Goal: Task Accomplishment & Management: Manage account settings

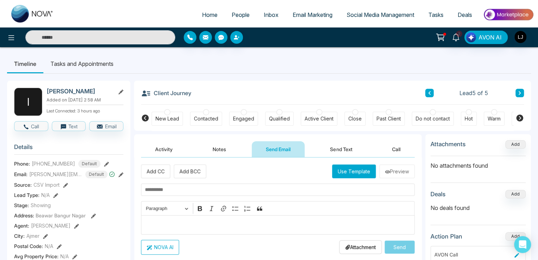
scroll to position [112, 0]
click at [430, 16] on span "Tasks" at bounding box center [435, 14] width 15 height 7
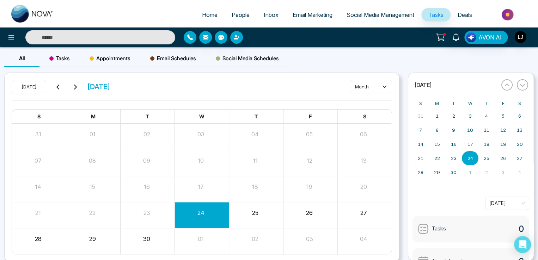
click at [59, 55] on span "Tasks" at bounding box center [59, 58] width 20 height 8
click at [371, 81] on button "Create" at bounding box center [371, 86] width 42 height 13
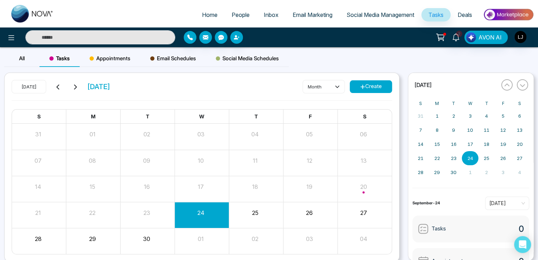
click at [371, 81] on button "Create" at bounding box center [371, 86] width 42 height 13
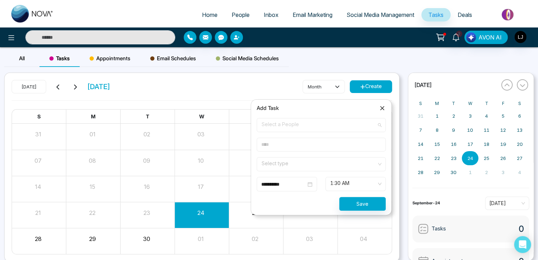
click at [266, 127] on span "Select a People" at bounding box center [321, 125] width 119 height 12
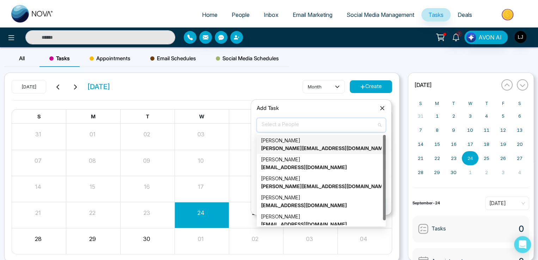
click at [277, 153] on div "lokesh [EMAIL_ADDRESS][DOMAIN_NAME]" at bounding box center [321, 144] width 129 height 19
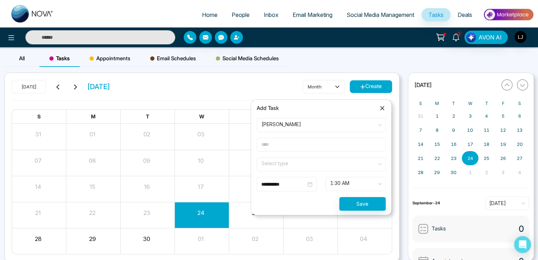
click at [276, 153] on form "**********" at bounding box center [321, 164] width 138 height 93
click at [281, 145] on input "text" at bounding box center [321, 145] width 129 height 14
type input "******"
click at [266, 164] on input "search" at bounding box center [319, 163] width 116 height 11
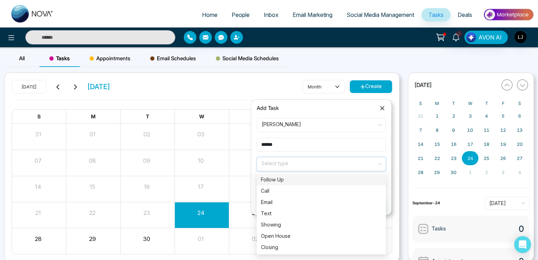
click at [274, 182] on div "Follow Up" at bounding box center [321, 180] width 121 height 8
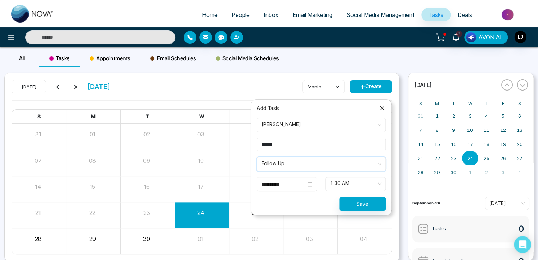
click at [273, 184] on input "**********" at bounding box center [283, 185] width 45 height 8
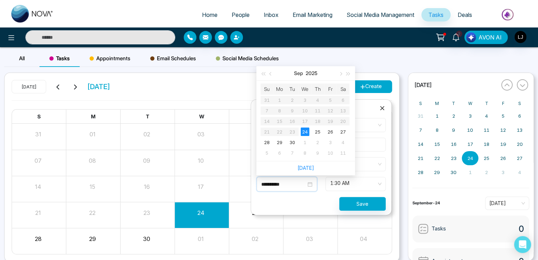
click at [339, 184] on span "1:30 AM" at bounding box center [355, 184] width 50 height 12
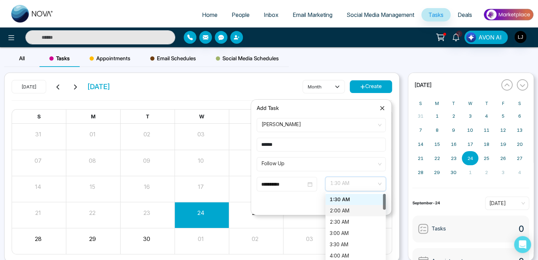
click at [342, 210] on div "2:00 AM" at bounding box center [356, 211] width 52 height 8
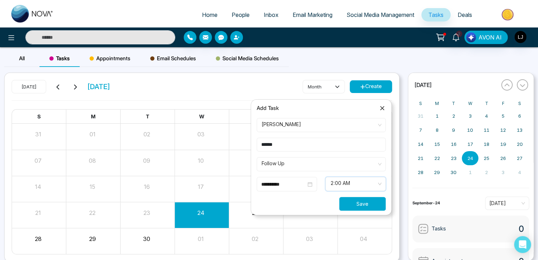
click at [367, 198] on button "Save" at bounding box center [362, 204] width 47 height 14
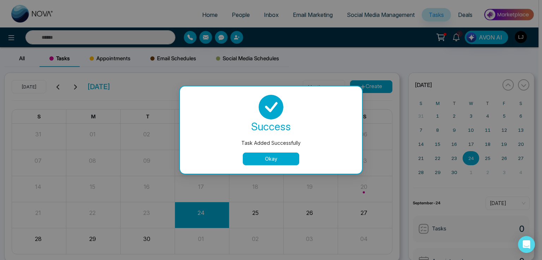
click at [264, 155] on button "Okay" at bounding box center [271, 159] width 56 height 13
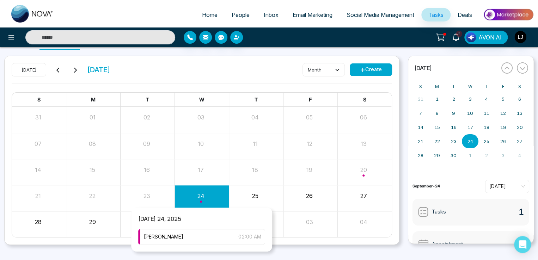
scroll to position [27, 0]
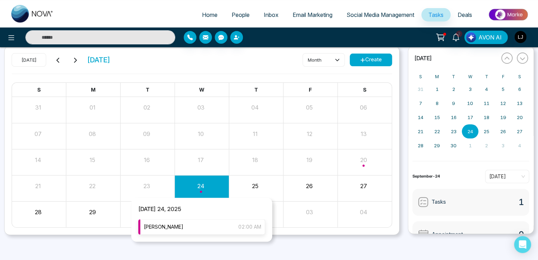
click at [182, 222] on div "[PERSON_NAME] 02:00 AM" at bounding box center [201, 227] width 127 height 16
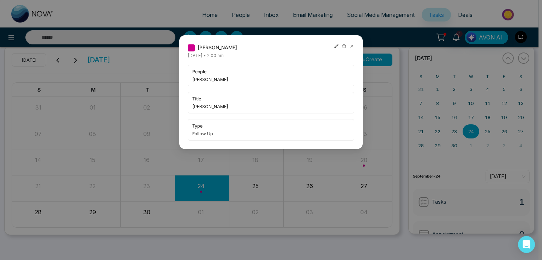
click at [336, 44] on icon at bounding box center [336, 46] width 5 height 5
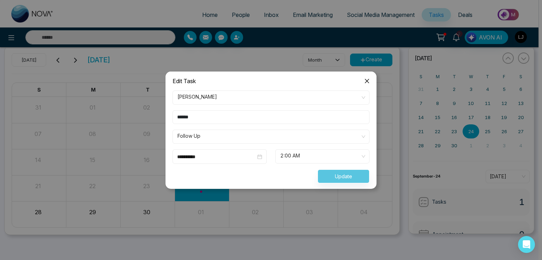
click at [206, 139] on span "Follow Up" at bounding box center [270, 137] width 187 height 12
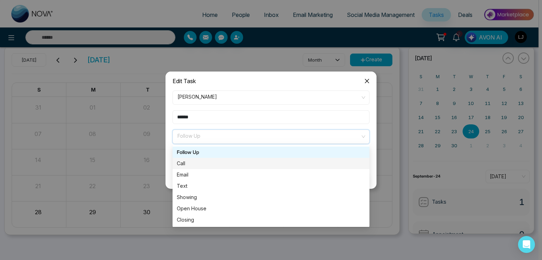
click at [196, 168] on div "Call" at bounding box center [270, 163] width 197 height 11
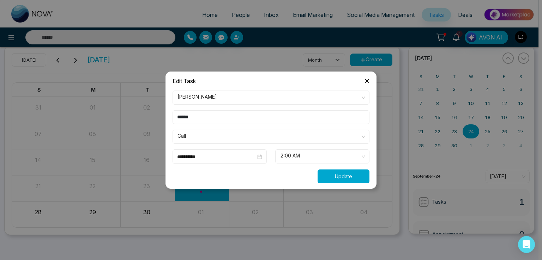
click at [329, 177] on button "Update" at bounding box center [343, 177] width 52 height 14
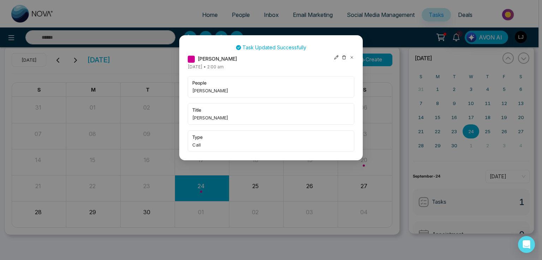
click at [342, 57] on icon at bounding box center [343, 57] width 5 height 5
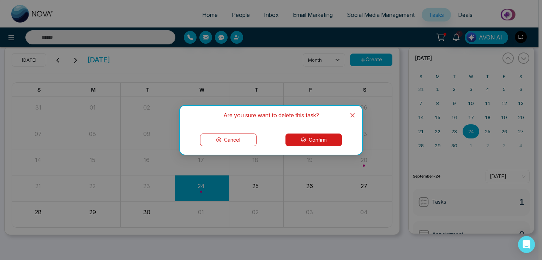
click at [313, 144] on button "Confirm" at bounding box center [313, 140] width 56 height 13
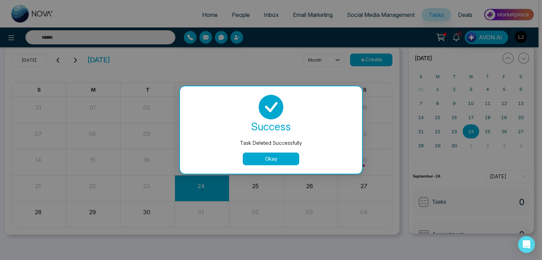
click at [276, 160] on button "Okay" at bounding box center [271, 159] width 56 height 13
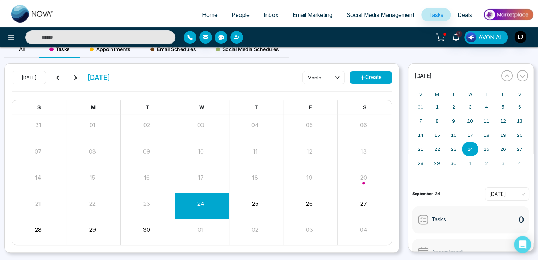
scroll to position [0, 0]
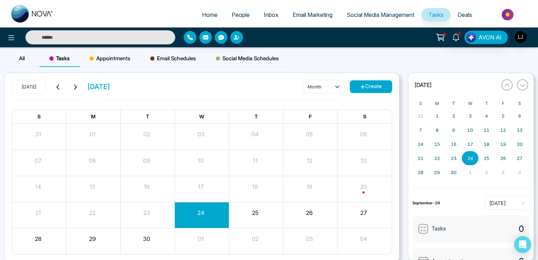
click at [111, 62] on span "Appointments" at bounding box center [110, 58] width 41 height 8
click at [363, 88] on icon at bounding box center [362, 86] width 5 height 5
click at [371, 87] on button "Create" at bounding box center [371, 86] width 42 height 13
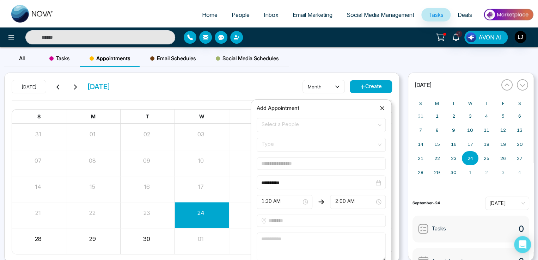
click at [296, 127] on span "Select a People" at bounding box center [321, 125] width 119 height 12
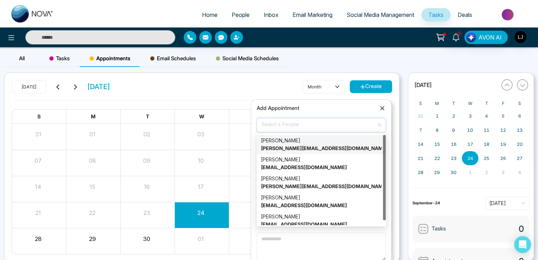
click at [282, 144] on div "lokesh [EMAIL_ADDRESS][DOMAIN_NAME]" at bounding box center [321, 145] width 121 height 16
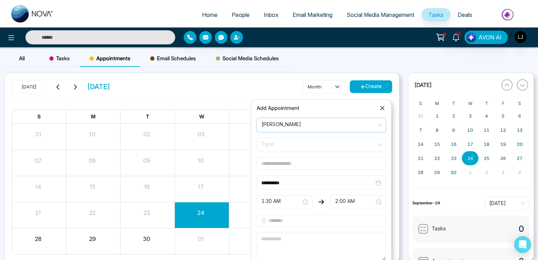
click at [275, 154] on form "**********" at bounding box center [321, 200] width 138 height 164
click at [278, 144] on span "Type" at bounding box center [321, 145] width 119 height 12
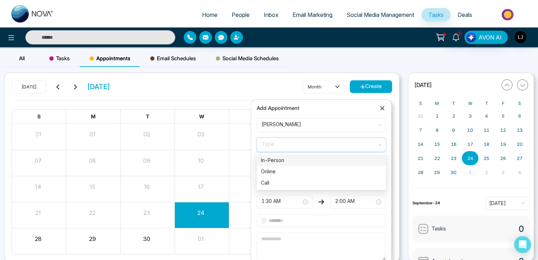
click at [280, 164] on div "In-Person" at bounding box center [321, 161] width 121 height 8
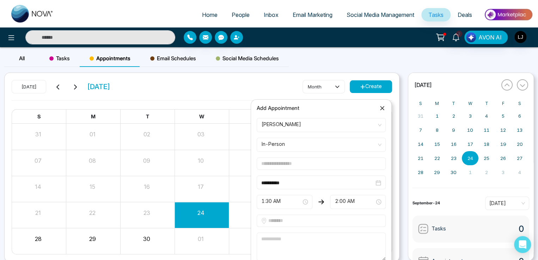
click at [277, 168] on input "text" at bounding box center [321, 164] width 129 height 12
type input "******"
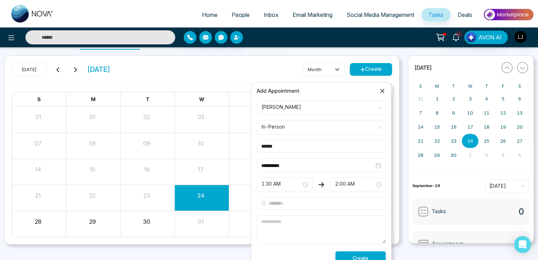
scroll to position [27, 0]
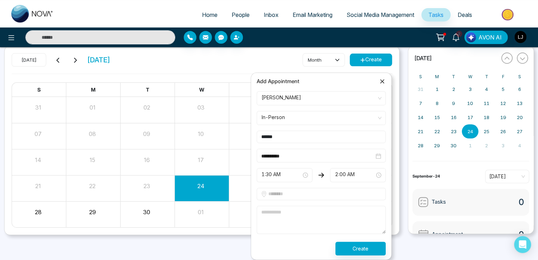
click at [282, 187] on form "**********" at bounding box center [321, 173] width 138 height 164
click at [285, 199] on input "text" at bounding box center [321, 194] width 129 height 12
type input "**********"
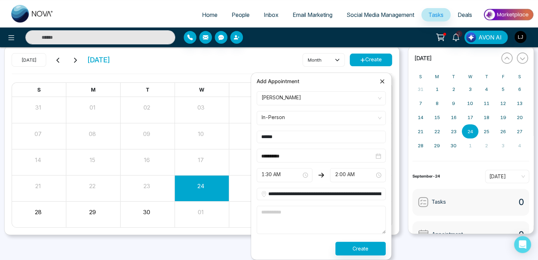
click at [278, 225] on textarea at bounding box center [321, 220] width 129 height 28
click at [285, 208] on textarea at bounding box center [321, 220] width 129 height 28
type textarea "****"
click at [362, 242] on button "Create" at bounding box center [360, 249] width 50 height 14
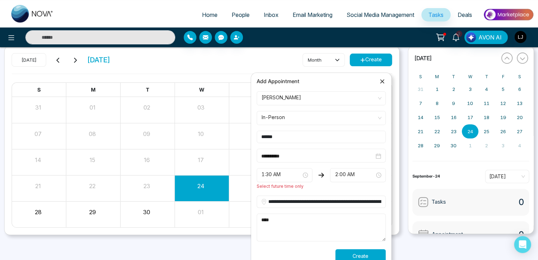
click at [285, 172] on span "1:30 AM" at bounding box center [285, 175] width 46 height 12
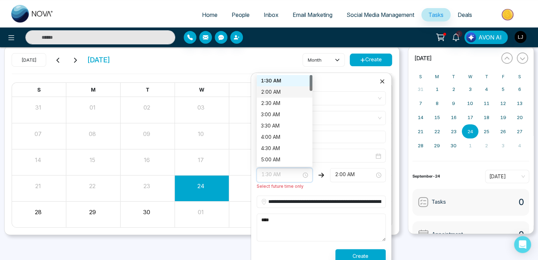
click at [264, 86] on div "2:00 AM" at bounding box center [285, 91] width 56 height 11
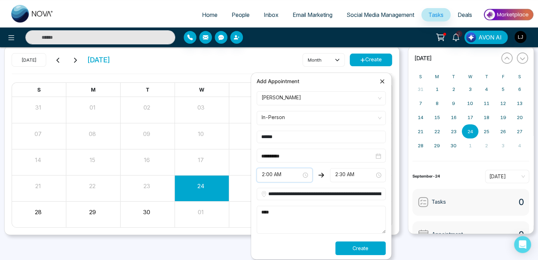
click at [350, 242] on button "Create" at bounding box center [360, 249] width 50 height 14
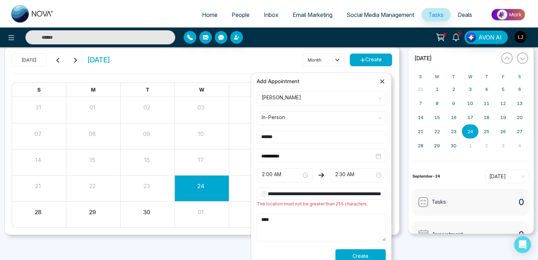
scroll to position [0, 1994]
drag, startPoint x: 319, startPoint y: 196, endPoint x: 439, endPoint y: 195, distance: 120.6
click at [439, 195] on body "**********" at bounding box center [269, 103] width 538 height 260
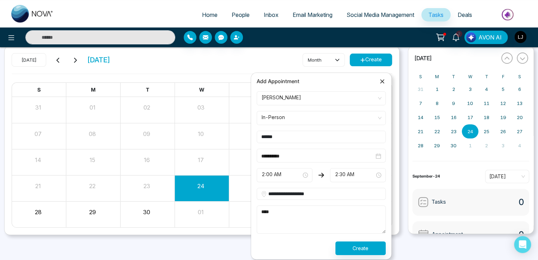
type input "**********"
click at [357, 247] on button "Create" at bounding box center [360, 249] width 50 height 14
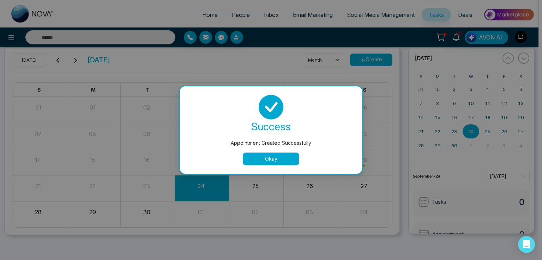
click at [270, 155] on button "Okay" at bounding box center [271, 159] width 56 height 13
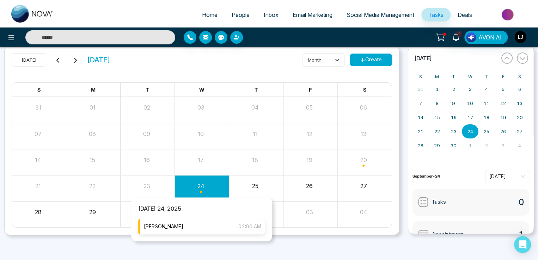
click at [187, 225] on div "[PERSON_NAME] 02:00 AM" at bounding box center [201, 227] width 127 height 16
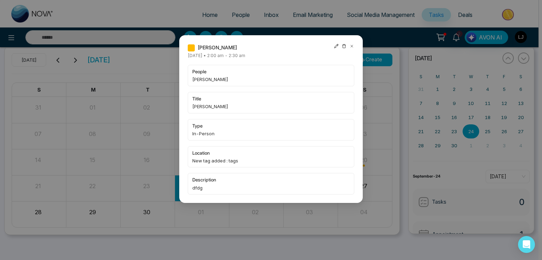
click at [336, 43] on div "[PERSON_NAME] [DATE] • 2:00 am - 2:30 am people [PERSON_NAME] title [PERSON_NAM…" at bounding box center [270, 119] width 183 height 168
click at [336, 44] on icon at bounding box center [336, 46] width 5 height 5
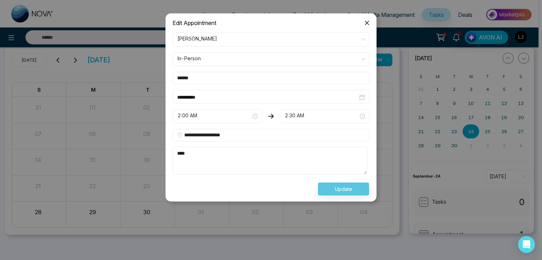
click at [208, 117] on span "2:00 AM" at bounding box center [217, 116] width 80 height 12
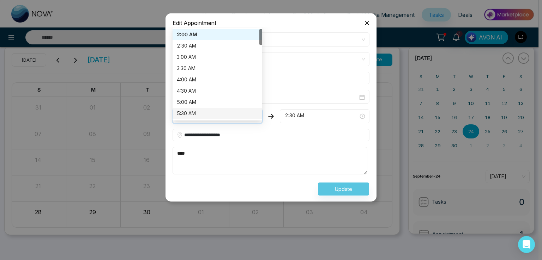
click at [193, 112] on div "5:30 AM" at bounding box center [217, 114] width 81 height 8
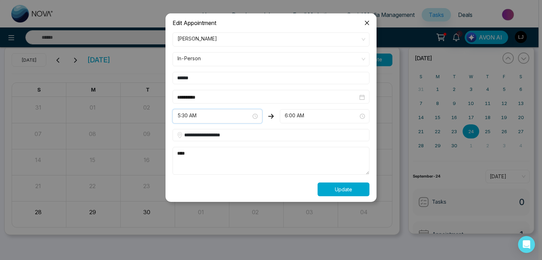
click at [337, 183] on button "Update" at bounding box center [343, 190] width 52 height 14
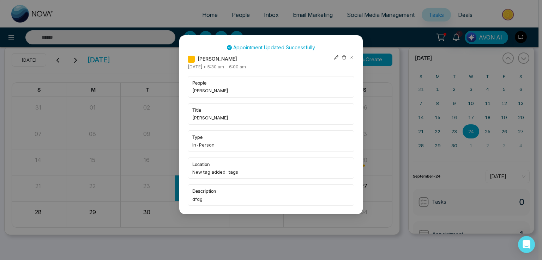
click at [337, 57] on icon at bounding box center [336, 57] width 5 height 5
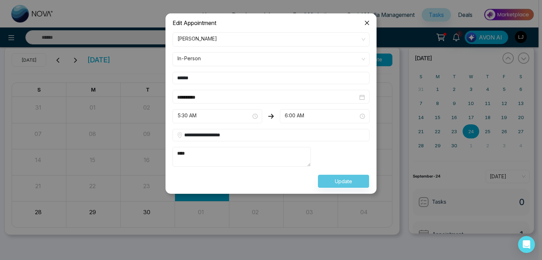
click at [200, 66] on form "**********" at bounding box center [270, 110] width 205 height 156
click at [197, 58] on span "In-Person" at bounding box center [270, 59] width 187 height 12
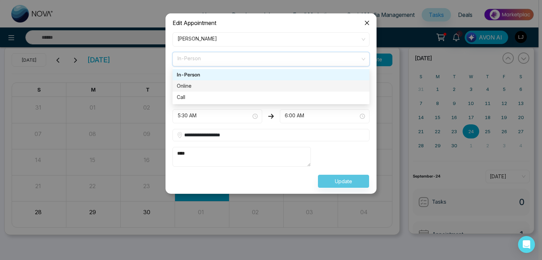
click at [193, 85] on div "Online" at bounding box center [271, 86] width 188 height 8
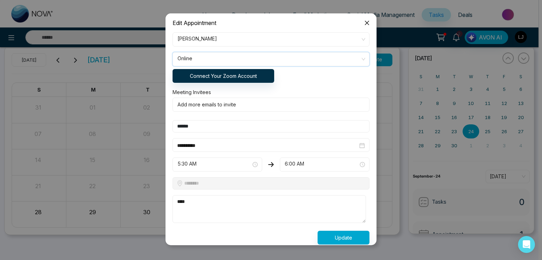
click at [198, 58] on span "Online" at bounding box center [270, 59] width 187 height 12
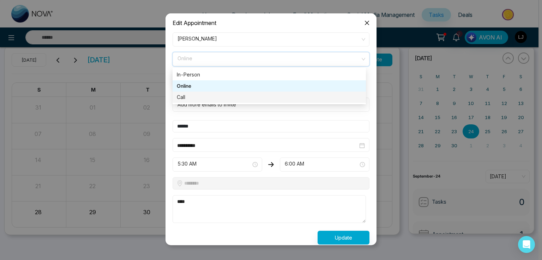
click at [197, 96] on div "Call" at bounding box center [269, 97] width 185 height 8
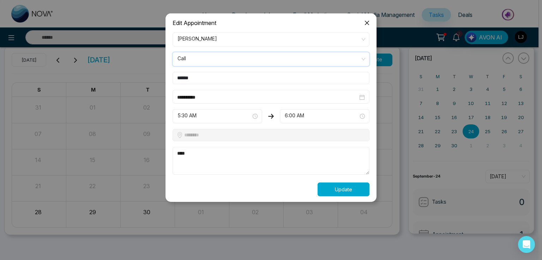
click at [331, 189] on button "Update" at bounding box center [343, 190] width 52 height 14
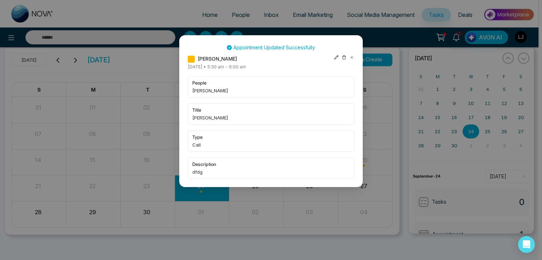
click at [354, 57] on icon at bounding box center [351, 57] width 5 height 5
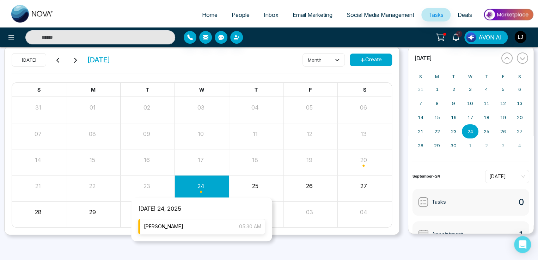
click at [188, 228] on div "[PERSON_NAME] 05:30 AM" at bounding box center [201, 227] width 127 height 16
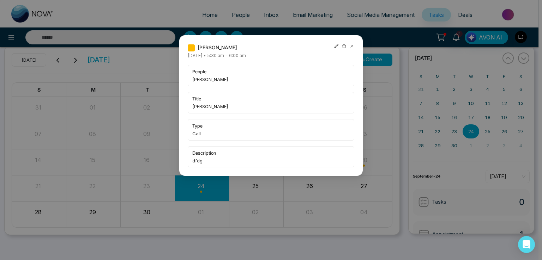
click at [344, 47] on icon at bounding box center [343, 46] width 5 height 5
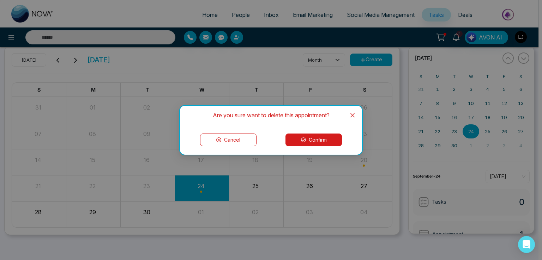
click at [301, 142] on button "Confirm" at bounding box center [313, 140] width 56 height 13
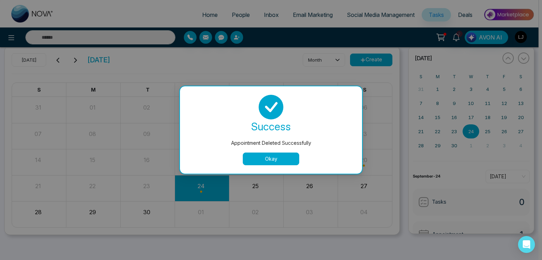
click at [278, 161] on button "Okay" at bounding box center [271, 159] width 56 height 13
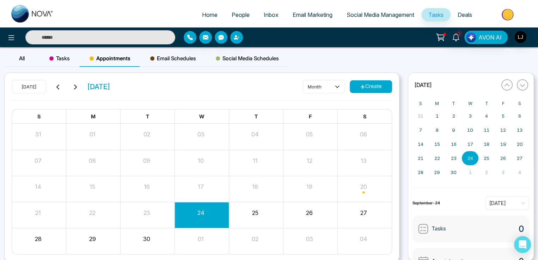
click at [60, 55] on span "Tasks" at bounding box center [59, 58] width 20 height 8
click at [367, 85] on button "Create" at bounding box center [371, 86] width 42 height 13
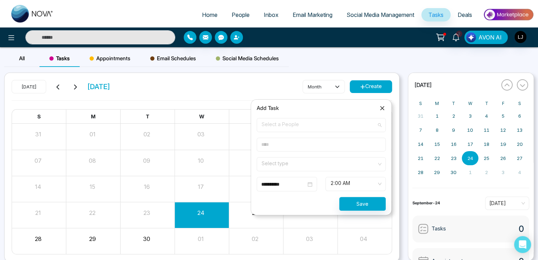
click at [280, 127] on span "Select a People" at bounding box center [321, 125] width 119 height 12
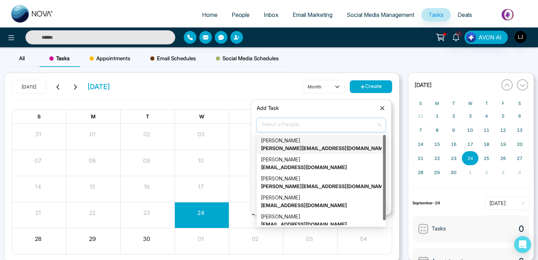
click at [280, 149] on strong "[PERSON_NAME][EMAIL_ADDRESS][DOMAIN_NAME]" at bounding box center [324, 148] width 127 height 6
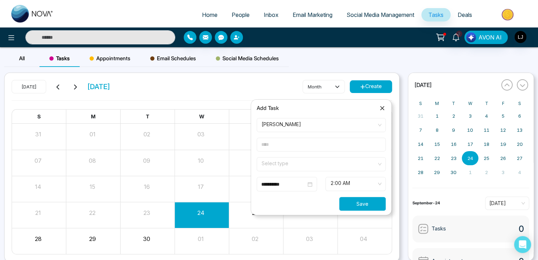
click at [360, 205] on button "Save" at bounding box center [362, 204] width 47 height 14
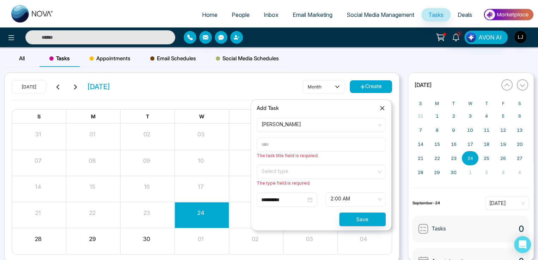
drag, startPoint x: 286, startPoint y: 144, endPoint x: 287, endPoint y: 150, distance: 6.0
click at [286, 144] on input "text" at bounding box center [321, 145] width 129 height 14
type input "**********"
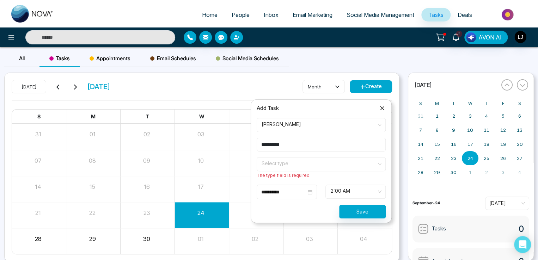
click at [275, 168] on span at bounding box center [319, 164] width 116 height 13
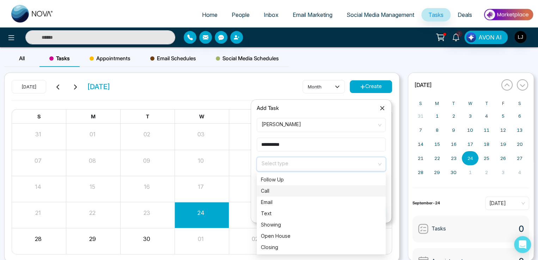
click at [286, 187] on div "Call" at bounding box center [321, 190] width 129 height 11
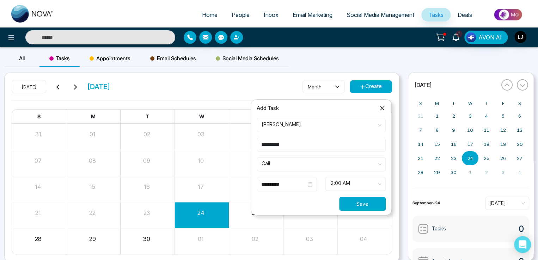
click at [361, 205] on button "Save" at bounding box center [362, 204] width 47 height 14
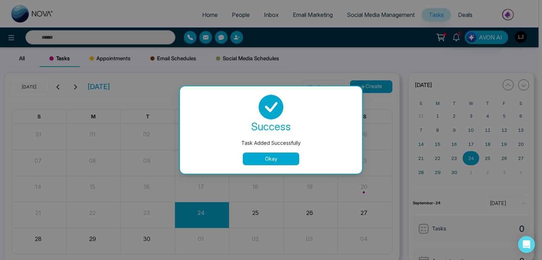
click at [256, 159] on button "Okay" at bounding box center [271, 159] width 56 height 13
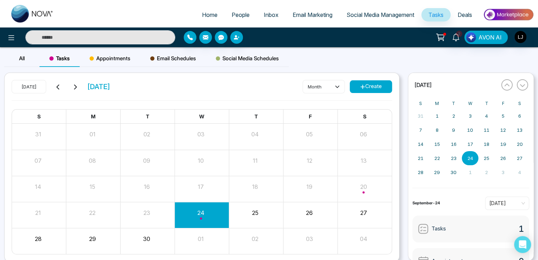
click at [193, 250] on div "Month View" at bounding box center [202, 241] width 54 height 26
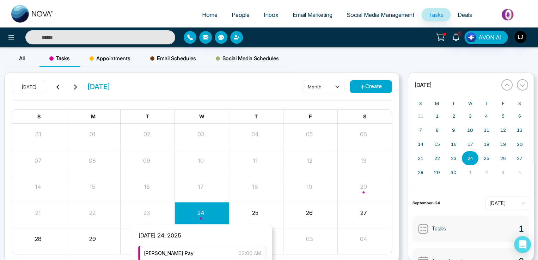
click at [199, 247] on div "[DATE] 24, 2025 [PERSON_NAME] Pay 02:00 AM" at bounding box center [201, 246] width 141 height 44
click at [200, 250] on div "[PERSON_NAME] Pay 02:00 AM" at bounding box center [201, 254] width 127 height 16
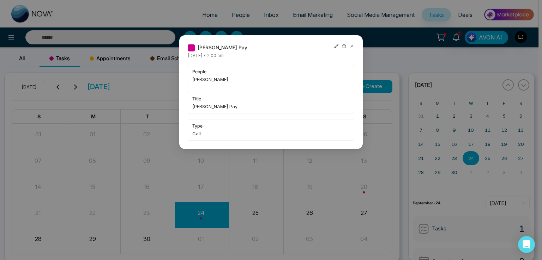
click at [337, 45] on icon at bounding box center [336, 46] width 5 height 5
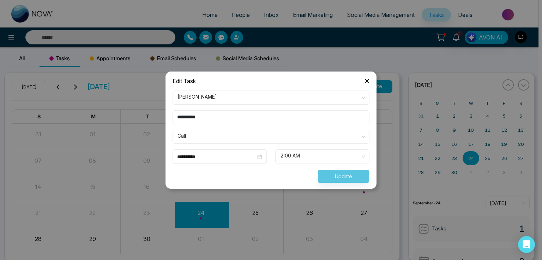
click at [209, 93] on span "[PERSON_NAME]" at bounding box center [270, 98] width 187 height 12
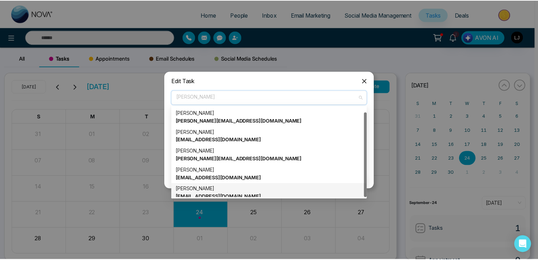
scroll to position [5, 0]
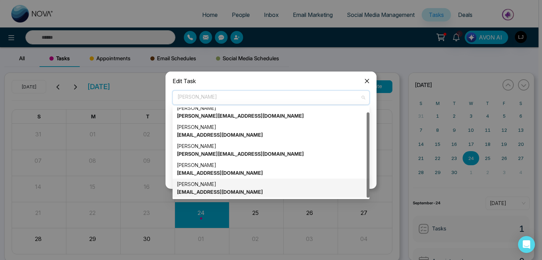
click at [201, 185] on div "[PERSON_NAME] [PERSON_NAME][EMAIL_ADDRESS][DOMAIN_NAME]" at bounding box center [271, 189] width 188 height 16
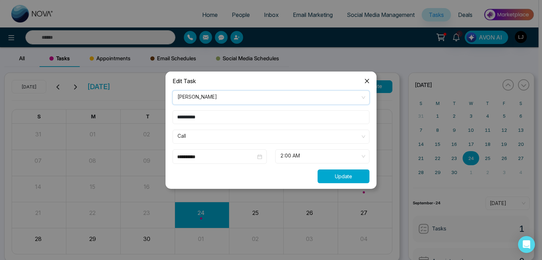
click at [333, 177] on button "Update" at bounding box center [343, 177] width 52 height 14
click at [333, 177] on div "Processing..." at bounding box center [270, 177] width 205 height 14
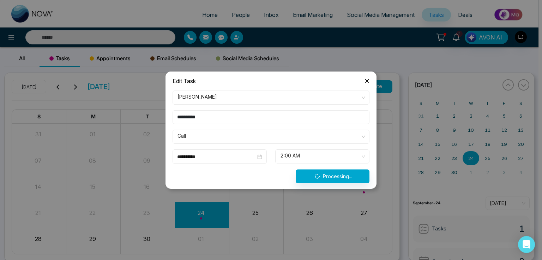
click at [333, 177] on div "Processing..." at bounding box center [270, 177] width 205 height 14
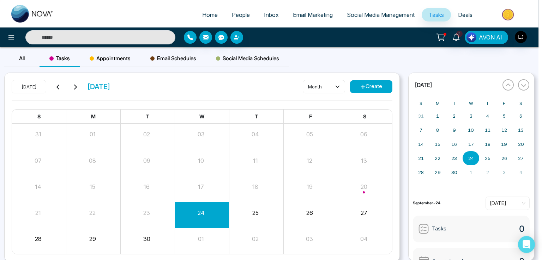
click at [333, 177] on div "[PERSON_NAME] Pay [DATE] • 2:00 am people [PERSON_NAME] title [PERSON_NAME] Pay…" at bounding box center [271, 130] width 542 height 260
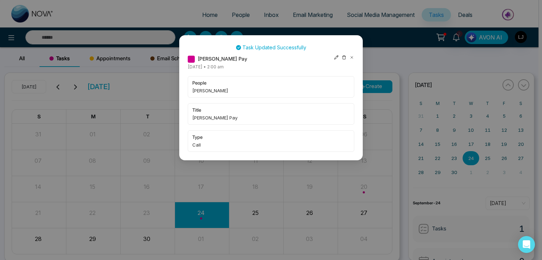
click at [335, 57] on icon at bounding box center [336, 57] width 5 height 5
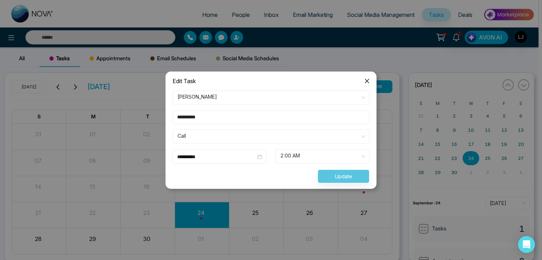
click at [203, 92] on span "[PERSON_NAME]" at bounding box center [270, 98] width 187 height 12
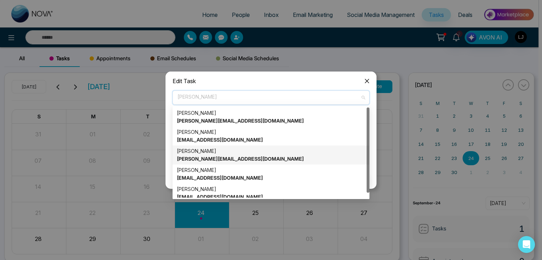
click at [201, 155] on div "Jayesh [EMAIL_ADDRESS][DOMAIN_NAME]" at bounding box center [271, 155] width 188 height 16
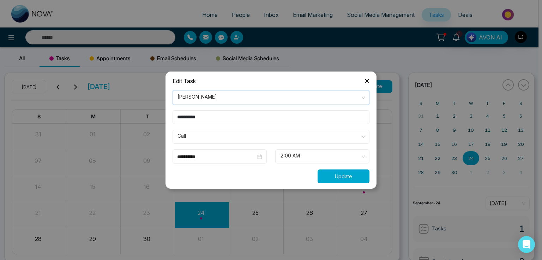
click at [330, 172] on button "Update" at bounding box center [343, 177] width 52 height 14
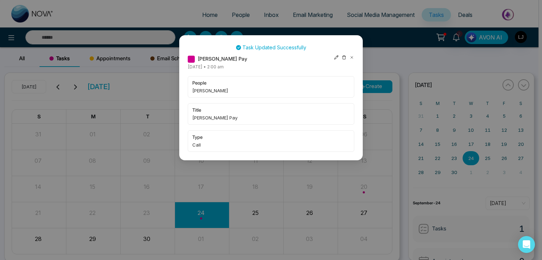
click at [350, 57] on icon at bounding box center [351, 57] width 2 height 2
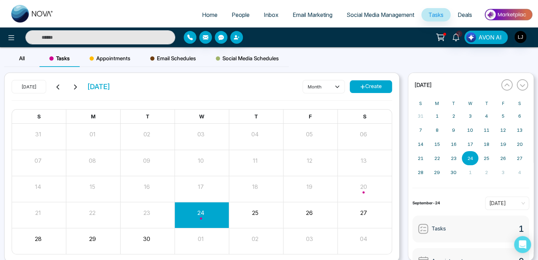
click at [110, 60] on span "Appointments" at bounding box center [110, 58] width 41 height 8
click at [375, 91] on button "Create" at bounding box center [371, 86] width 42 height 13
click at [357, 84] on button "Create" at bounding box center [371, 86] width 42 height 13
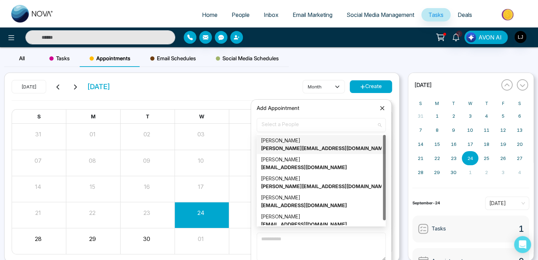
click at [283, 123] on span "Select a People" at bounding box center [321, 125] width 119 height 12
click at [281, 146] on strong "[PERSON_NAME][EMAIL_ADDRESS][DOMAIN_NAME]" at bounding box center [324, 148] width 127 height 6
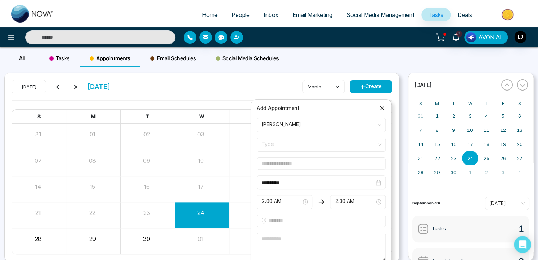
click at [274, 153] on form "**********" at bounding box center [321, 200] width 138 height 164
click at [277, 146] on span "Type" at bounding box center [321, 145] width 119 height 12
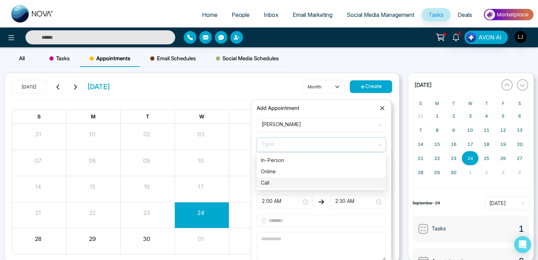
click at [271, 183] on div "Call" at bounding box center [321, 183] width 121 height 8
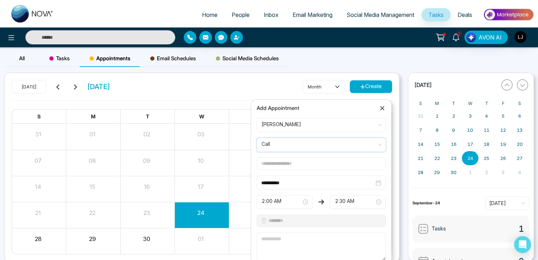
click at [280, 162] on input "text" at bounding box center [321, 164] width 129 height 12
type input "******"
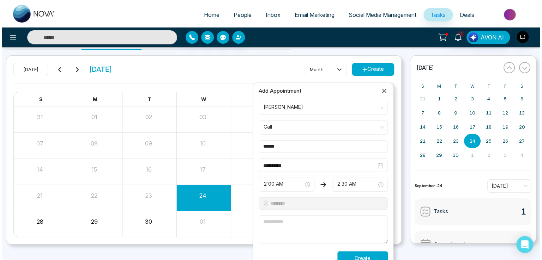
scroll to position [27, 0]
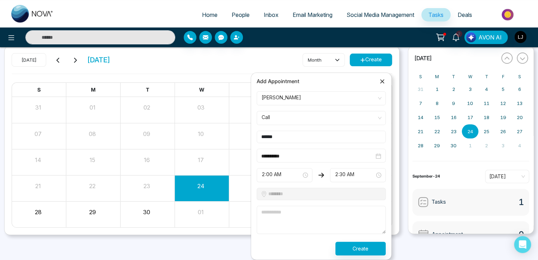
click at [281, 215] on textarea at bounding box center [321, 220] width 129 height 28
type textarea "****"
click at [354, 247] on button "Create" at bounding box center [360, 249] width 50 height 14
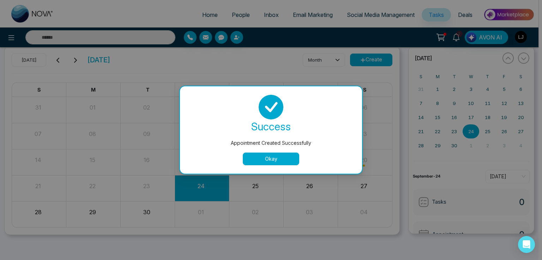
click at [275, 162] on button "Okay" at bounding box center [271, 159] width 56 height 13
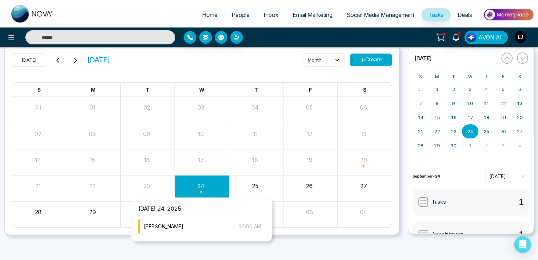
click at [200, 190] on div "Month View" at bounding box center [202, 188] width 54 height 17
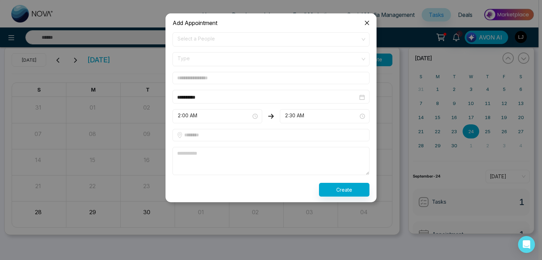
click at [362, 20] on span "Close" at bounding box center [366, 22] width 19 height 19
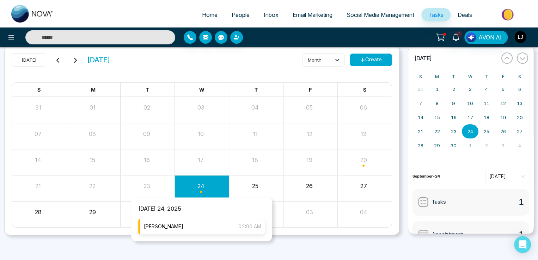
click at [209, 225] on div "[PERSON_NAME] 02:00 AM" at bounding box center [201, 227] width 127 height 16
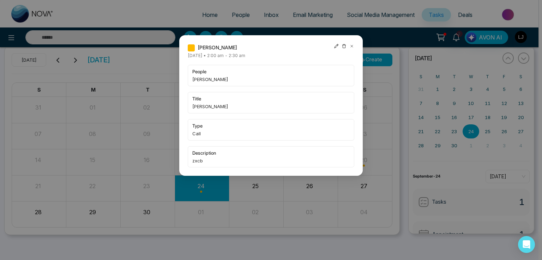
click at [336, 44] on icon at bounding box center [336, 46] width 5 height 5
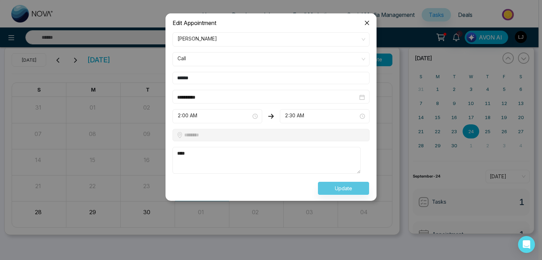
click at [208, 39] on span "[PERSON_NAME]" at bounding box center [270, 39] width 187 height 12
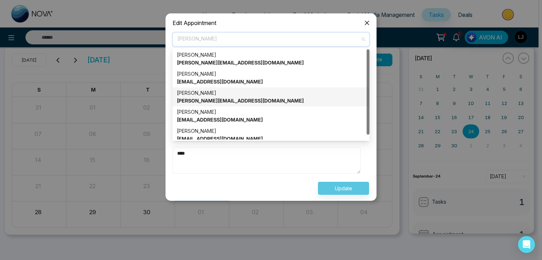
scroll to position [5, 0]
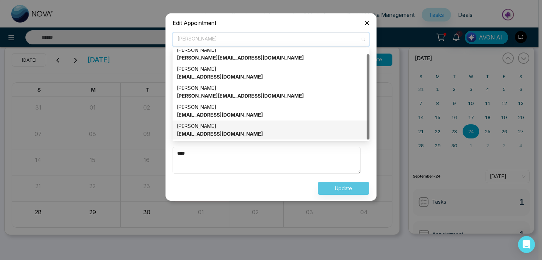
click at [207, 126] on div "[PERSON_NAME] [PERSON_NAME][EMAIL_ADDRESS][DOMAIN_NAME]" at bounding box center [271, 130] width 188 height 16
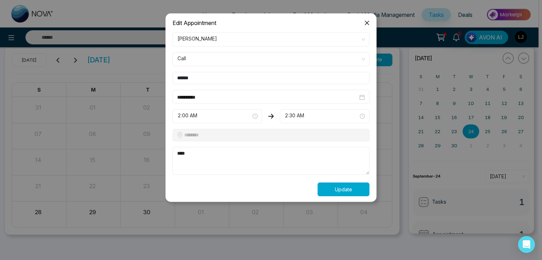
click at [353, 191] on button "Update" at bounding box center [343, 190] width 52 height 14
click at [353, 190] on div "Processing..." at bounding box center [270, 190] width 205 height 14
click at [353, 189] on div "Processing..." at bounding box center [270, 190] width 205 height 14
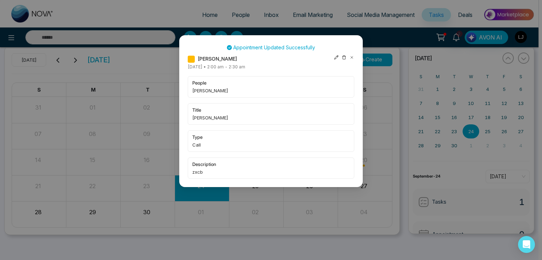
click at [350, 188] on div "Appointment Updated Successfully [PERSON_NAME] [DATE] • 2:00 am - 2:30 am peopl…" at bounding box center [271, 130] width 542 height 260
click at [336, 55] on icon at bounding box center [336, 57] width 5 height 5
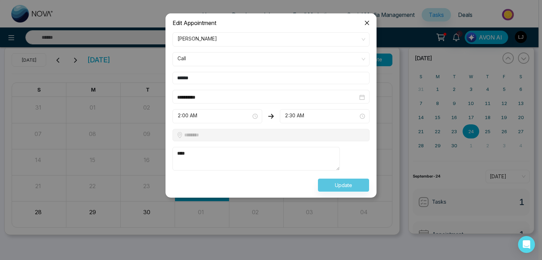
click at [205, 40] on span "[PERSON_NAME]" at bounding box center [270, 39] width 187 height 12
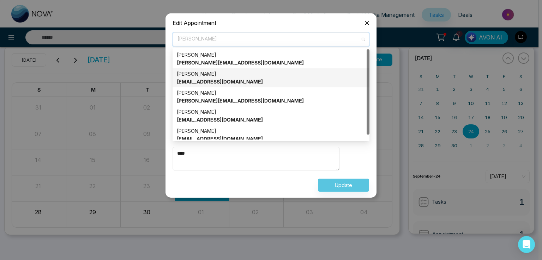
click at [200, 75] on div "[PERSON_NAME] [EMAIL_ADDRESS][DOMAIN_NAME]" at bounding box center [271, 78] width 188 height 16
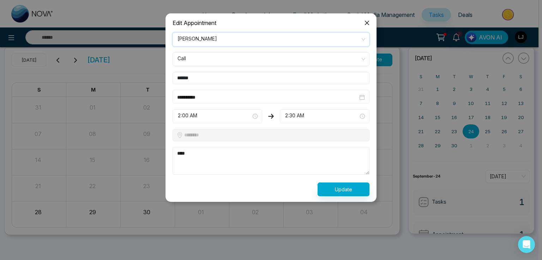
click at [201, 54] on span "Call" at bounding box center [270, 59] width 187 height 12
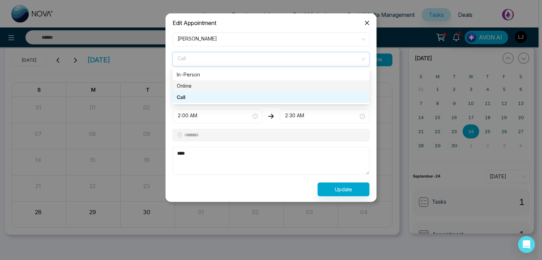
click at [192, 82] on div "Online" at bounding box center [271, 86] width 188 height 8
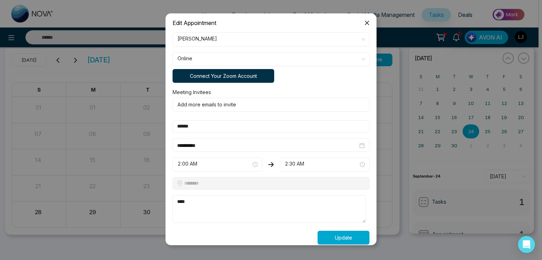
click at [224, 72] on button "Connect Your Zoom Account" at bounding box center [223, 76] width 102 height 14
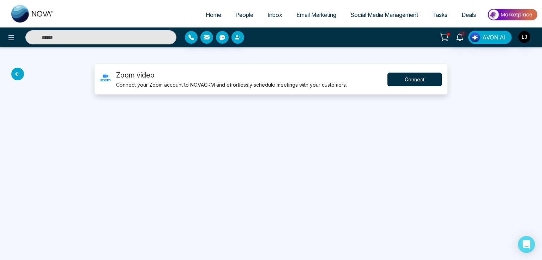
click at [397, 77] on button "Connect" at bounding box center [414, 80] width 54 height 14
click at [415, 80] on button "Connect" at bounding box center [414, 80] width 54 height 14
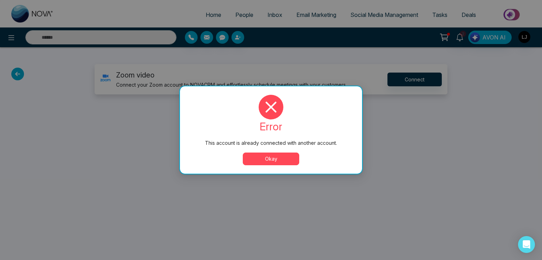
drag, startPoint x: 263, startPoint y: 157, endPoint x: 224, endPoint y: 135, distance: 44.4
click at [263, 157] on button "Okay" at bounding box center [271, 159] width 56 height 13
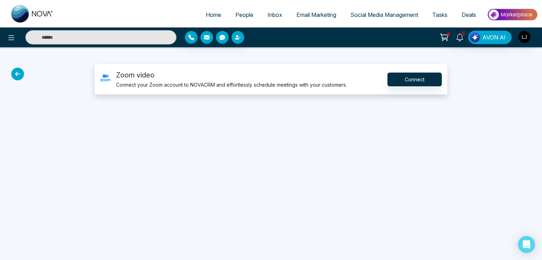
click at [439, 18] on link "Tasks" at bounding box center [439, 14] width 29 height 13
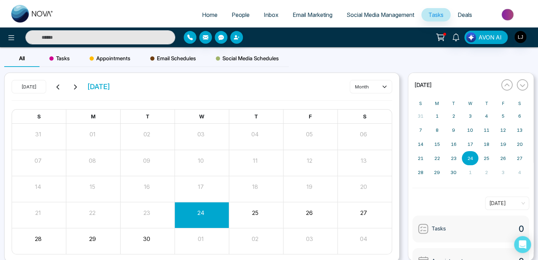
drag, startPoint x: 62, startPoint y: 61, endPoint x: 124, endPoint y: 69, distance: 62.1
click at [62, 61] on span "Tasks" at bounding box center [59, 58] width 20 height 8
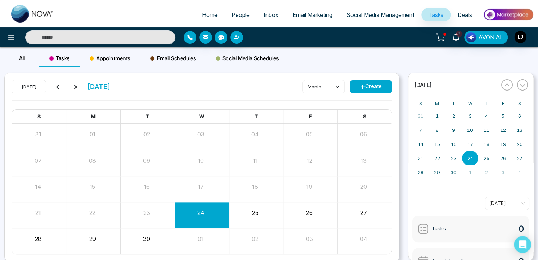
click at [372, 85] on button "Create" at bounding box center [371, 86] width 42 height 13
click at [375, 84] on button "Create" at bounding box center [371, 86] width 42 height 13
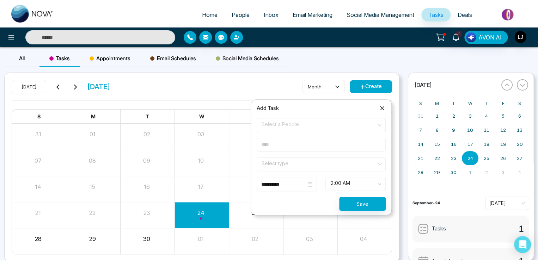
click at [293, 184] on input "**********" at bounding box center [283, 185] width 45 height 8
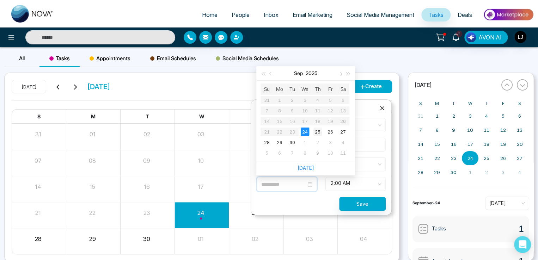
click at [317, 130] on div "25" at bounding box center [317, 132] width 8 height 8
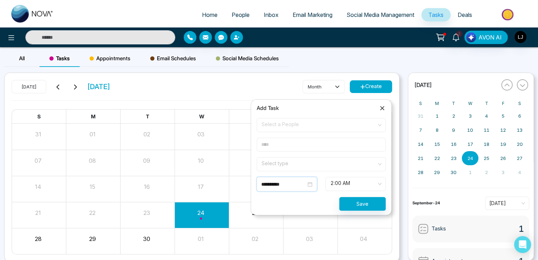
click at [354, 185] on span "2:00 AM" at bounding box center [355, 184] width 50 height 12
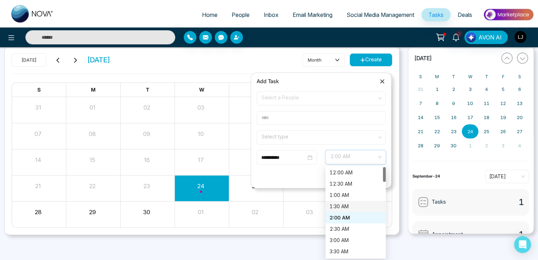
click at [342, 176] on div "12:00 AM" at bounding box center [356, 173] width 52 height 8
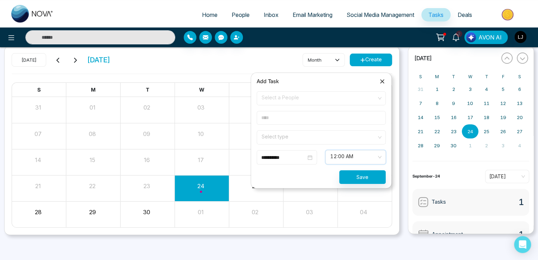
click at [296, 159] on input "**********" at bounding box center [283, 158] width 45 height 8
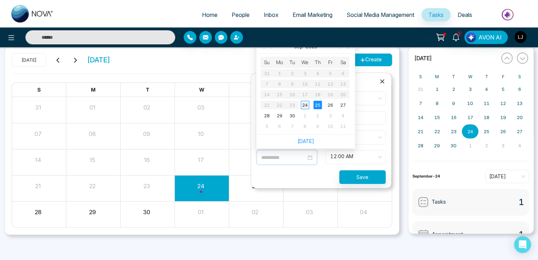
type input "**********"
click at [305, 104] on div "24" at bounding box center [305, 105] width 8 height 8
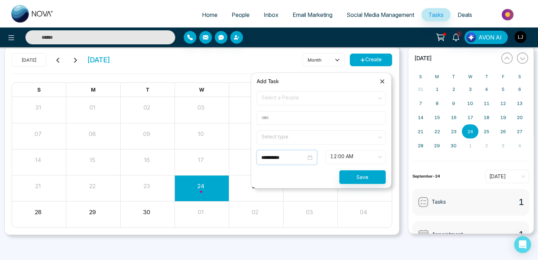
click at [275, 98] on span "Select a People" at bounding box center [321, 98] width 119 height 12
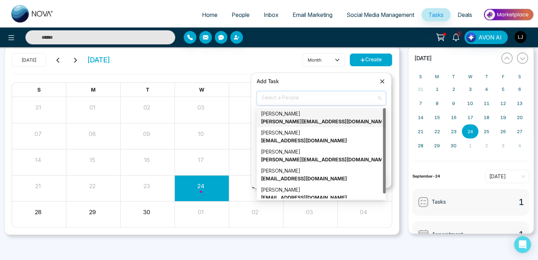
click at [298, 124] on strong "[PERSON_NAME][EMAIL_ADDRESS][DOMAIN_NAME]" at bounding box center [324, 121] width 127 height 6
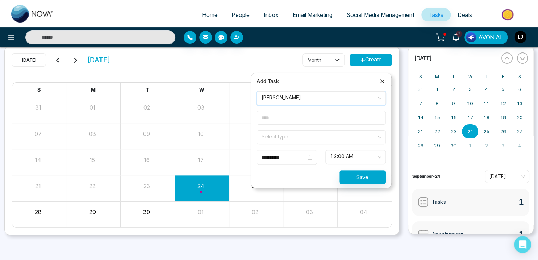
click at [289, 132] on input "search" at bounding box center [319, 136] width 116 height 11
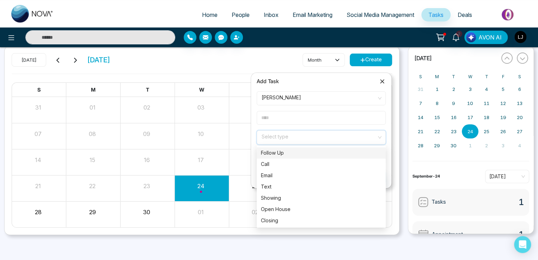
click at [300, 154] on div "Follow Up" at bounding box center [321, 153] width 121 height 8
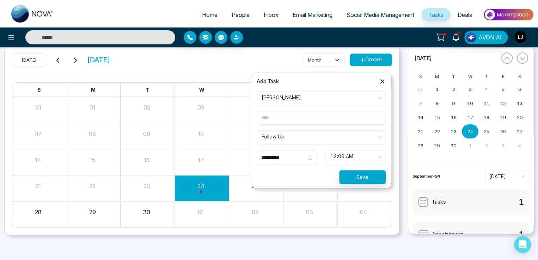
click at [281, 121] on input "text" at bounding box center [321, 118] width 129 height 14
type input "**********"
click at [367, 172] on button "Save" at bounding box center [362, 177] width 47 height 14
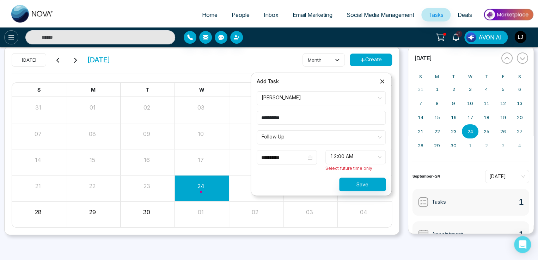
click at [7, 38] on icon at bounding box center [11, 37] width 8 height 8
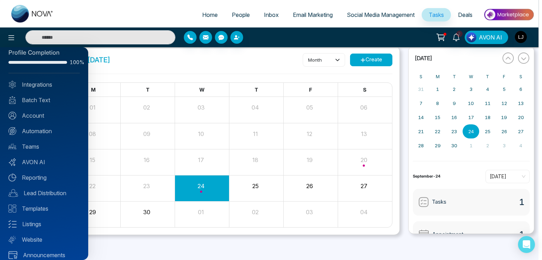
scroll to position [17, 0]
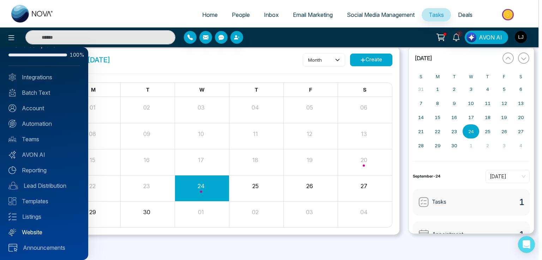
click at [37, 231] on link "Website" at bounding box center [43, 232] width 71 height 8
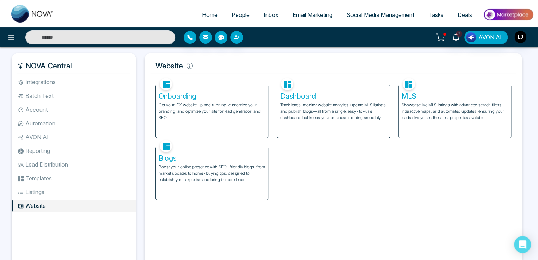
click at [343, 108] on p "Track leads, monitor website analytics, update MLS listings, and publish blogs—…" at bounding box center [333, 111] width 106 height 19
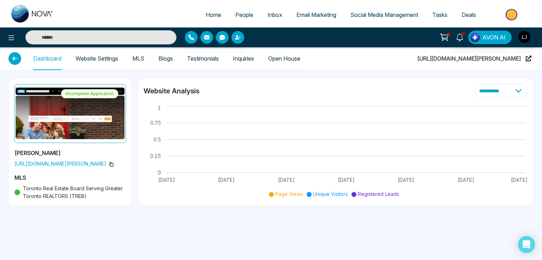
click at [95, 60] on link "Website Settings" at bounding box center [96, 59] width 43 height 6
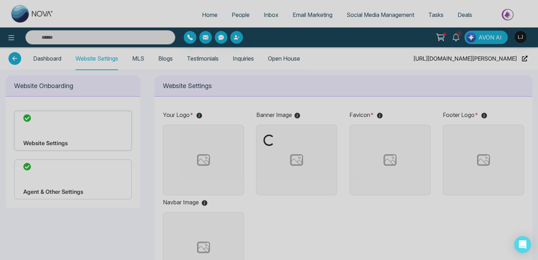
type input "**********"
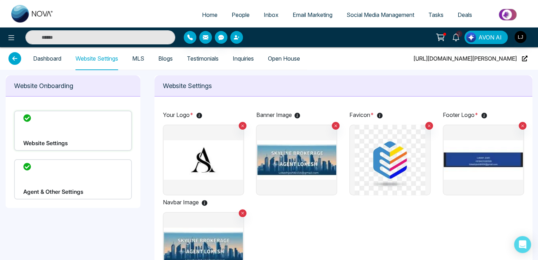
click at [303, 146] on img at bounding box center [296, 160] width 79 height 71
click at [0, 0] on input "file" at bounding box center [0, 0] width 0 height 0
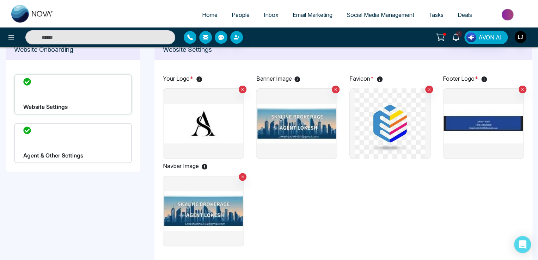
scroll to position [35, 0]
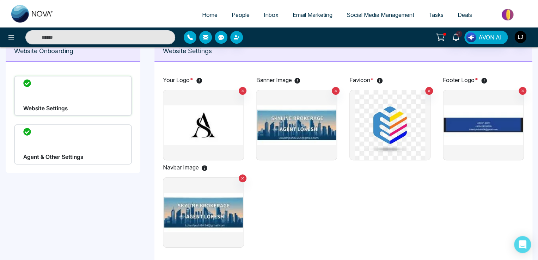
click at [293, 131] on img at bounding box center [296, 125] width 79 height 71
click at [0, 0] on input "file" at bounding box center [0, 0] width 0 height 0
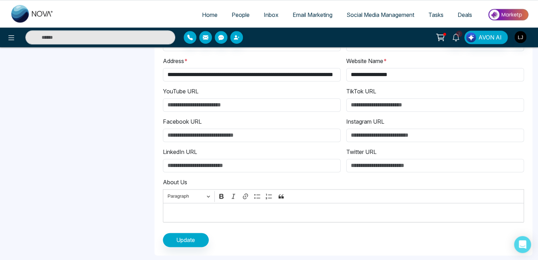
scroll to position [0, 0]
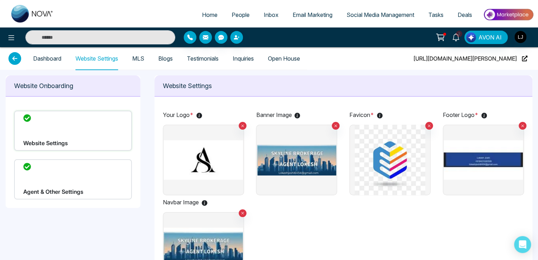
click at [301, 165] on img at bounding box center [296, 160] width 79 height 71
click at [0, 0] on input "file" at bounding box center [0, 0] width 0 height 0
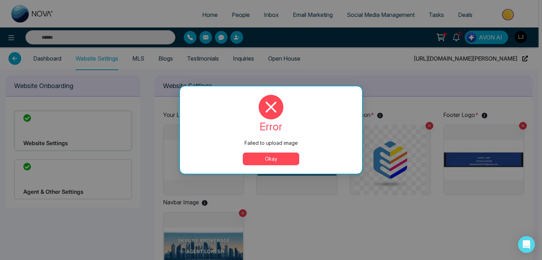
click at [268, 161] on button "Okay" at bounding box center [271, 159] width 56 height 13
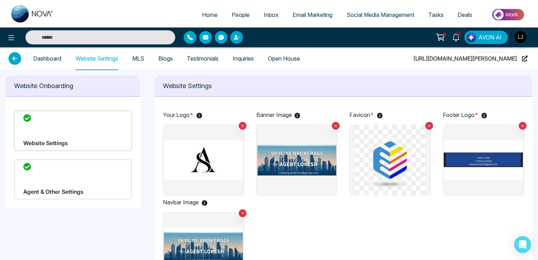
click at [283, 149] on img at bounding box center [296, 160] width 79 height 71
click at [0, 0] on input "file" at bounding box center [0, 0] width 0 height 0
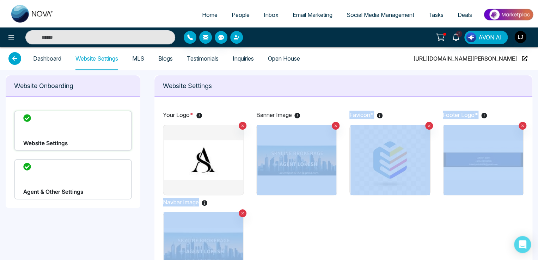
drag, startPoint x: 245, startPoint y: 143, endPoint x: 289, endPoint y: 146, distance: 43.5
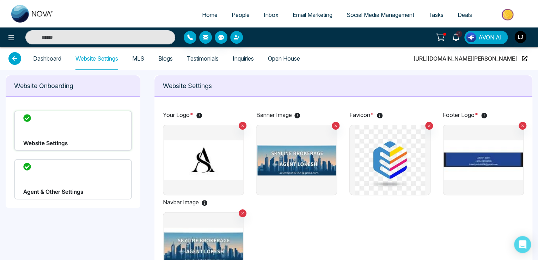
click at [511, 59] on span "[URL][DOMAIN_NAME][PERSON_NAME]" at bounding box center [465, 58] width 103 height 23
drag, startPoint x: 37, startPoint y: 143, endPoint x: 260, endPoint y: 88, distance: 230.3
click at [260, 88] on p "Website Settings" at bounding box center [343, 86] width 361 height 10
click at [48, 59] on link "Dashboard" at bounding box center [47, 59] width 28 height 6
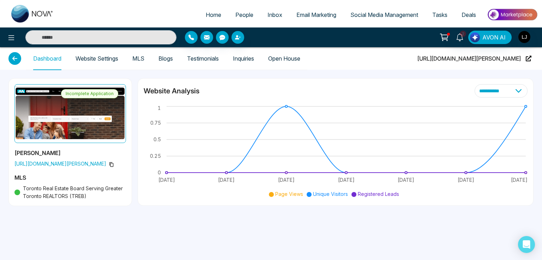
click at [109, 163] on icon at bounding box center [111, 164] width 4 height 5
drag, startPoint x: 15, startPoint y: 163, endPoint x: 97, endPoint y: 168, distance: 82.3
click at [97, 168] on div "Incomplete Application [PERSON_NAME] [URL][DOMAIN_NAME][PERSON_NAME] MLS Toront…" at bounding box center [70, 142] width 123 height 127
click at [89, 222] on div "**********" at bounding box center [271, 130] width 542 height 260
click at [11, 37] on icon at bounding box center [11, 37] width 8 height 8
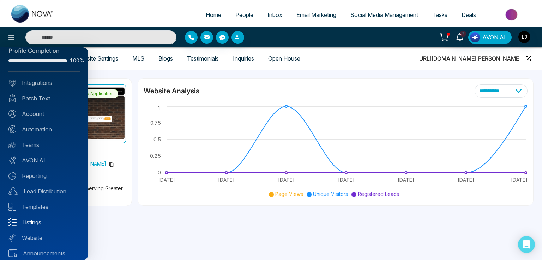
scroll to position [17, 0]
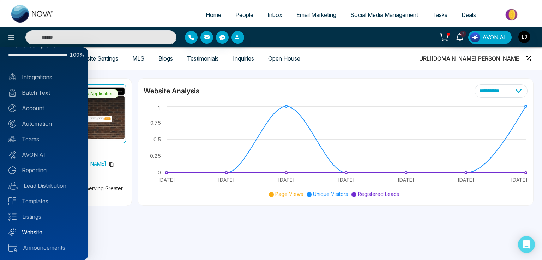
click at [35, 232] on link "Website" at bounding box center [43, 232] width 71 height 8
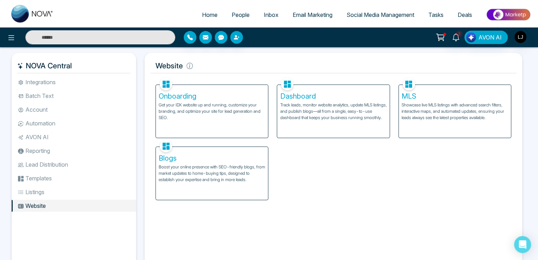
click at [240, 12] on span "People" at bounding box center [241, 14] width 18 height 7
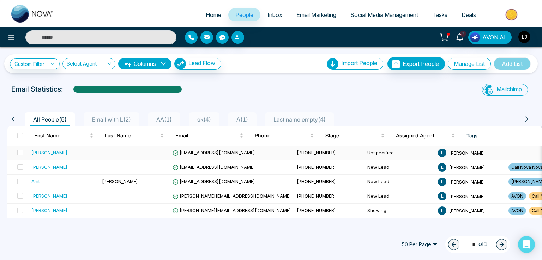
click at [199, 152] on span "[EMAIL_ADDRESS][DOMAIN_NAME]" at bounding box center [213, 153] width 83 height 6
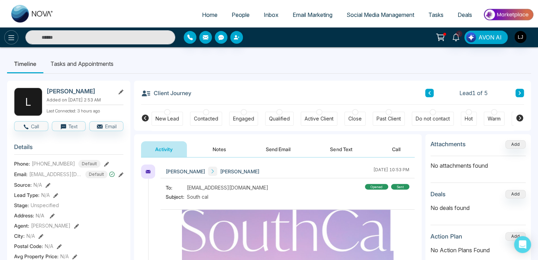
click at [14, 38] on icon at bounding box center [11, 37] width 8 height 8
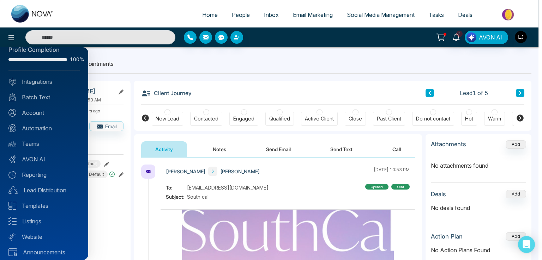
scroll to position [17, 0]
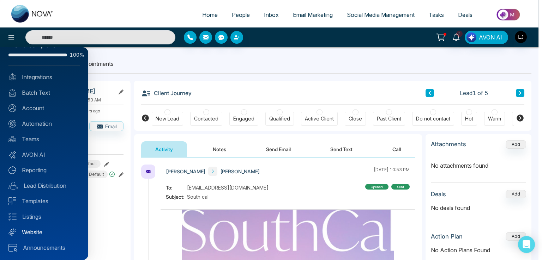
click at [33, 235] on link "Website" at bounding box center [43, 232] width 71 height 8
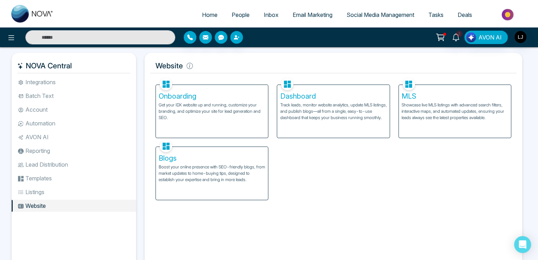
click at [340, 108] on p "Track leads, monitor website analytics, update MLS listings, and publish blogs—…" at bounding box center [333, 111] width 106 height 19
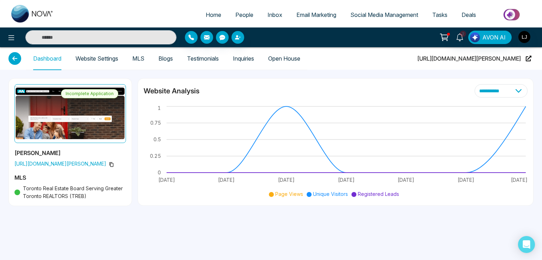
click at [209, 61] on link "Testimonials" at bounding box center [203, 59] width 32 height 6
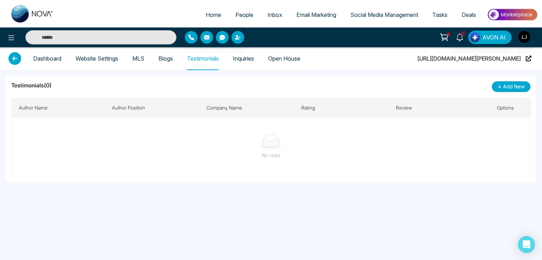
click at [248, 56] on link "Inquiries" at bounding box center [243, 59] width 21 height 6
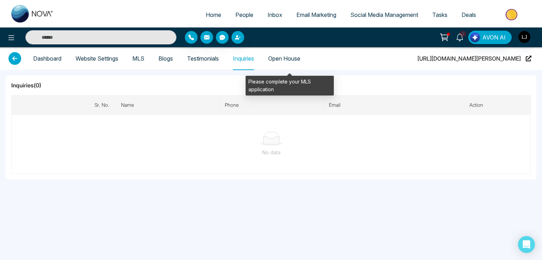
click at [286, 61] on span "Open House" at bounding box center [284, 58] width 32 height 23
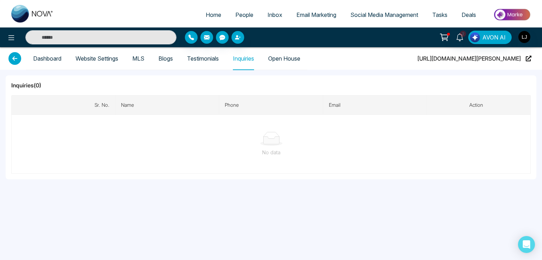
click at [106, 56] on link "Website Settings" at bounding box center [96, 59] width 43 height 6
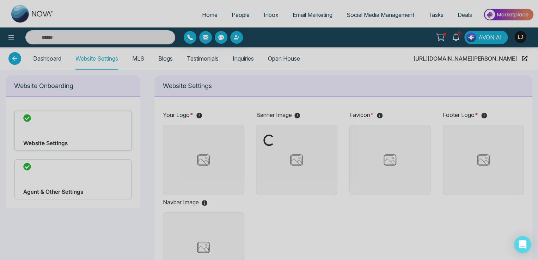
type input "**********"
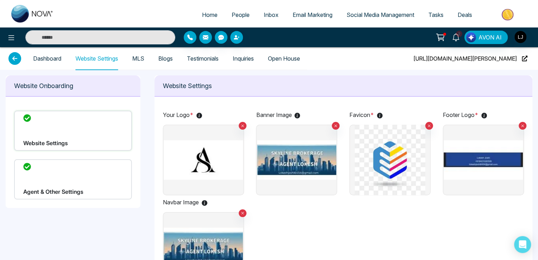
click at [516, 62] on span "[URL][DOMAIN_NAME][PERSON_NAME]" at bounding box center [465, 58] width 103 height 23
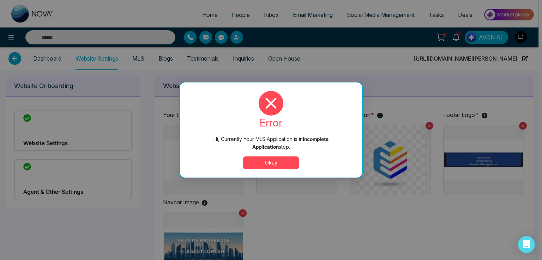
click at [270, 162] on button "Okay" at bounding box center [271, 163] width 56 height 13
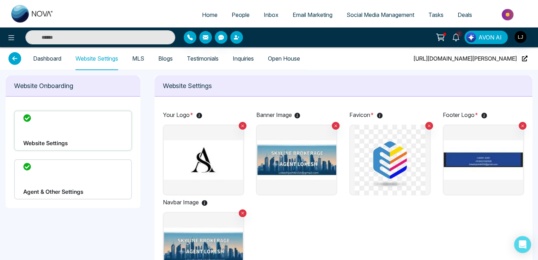
click at [144, 59] on link "MLS" at bounding box center [138, 59] width 12 height 6
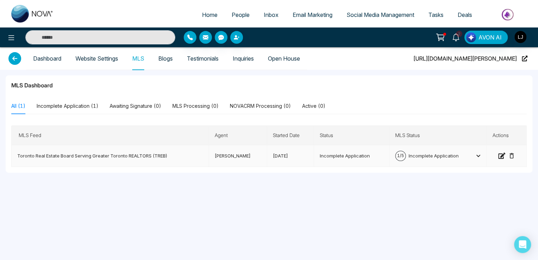
click at [402, 154] on span "1 / 5" at bounding box center [400, 156] width 11 height 10
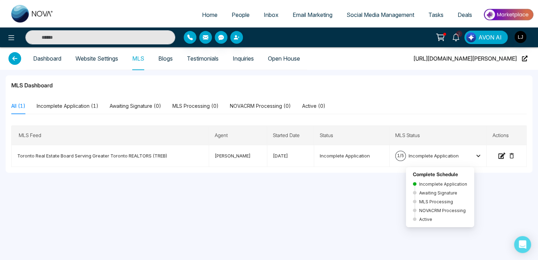
click at [521, 57] on button "[URL][DOMAIN_NAME][PERSON_NAME]" at bounding box center [470, 58] width 118 height 23
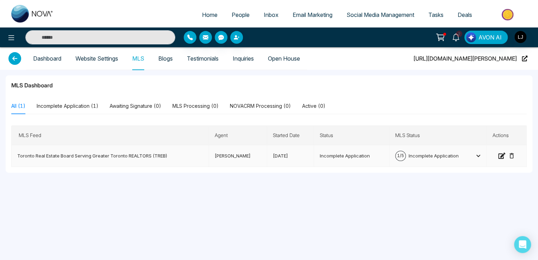
click at [401, 155] on span "1 / 5" at bounding box center [400, 156] width 11 height 10
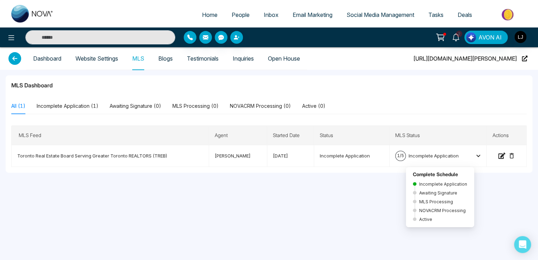
click at [513, 59] on span "[URL][DOMAIN_NAME][PERSON_NAME]" at bounding box center [465, 58] width 103 height 23
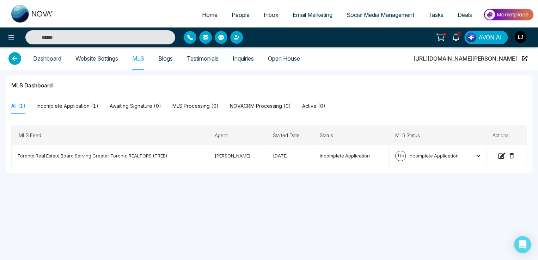
click at [49, 57] on link "Dashboard" at bounding box center [47, 59] width 28 height 6
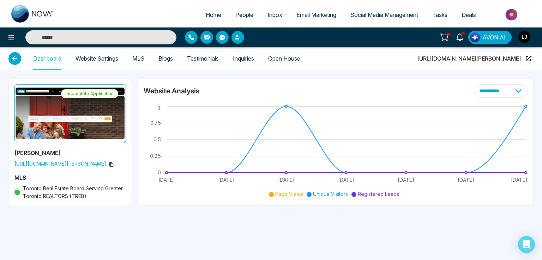
click at [109, 165] on icon at bounding box center [111, 164] width 5 height 5
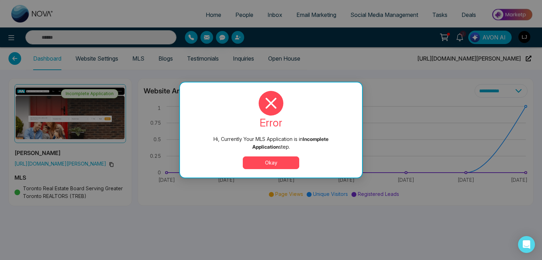
click at [275, 166] on button "Okay" at bounding box center [271, 163] width 56 height 13
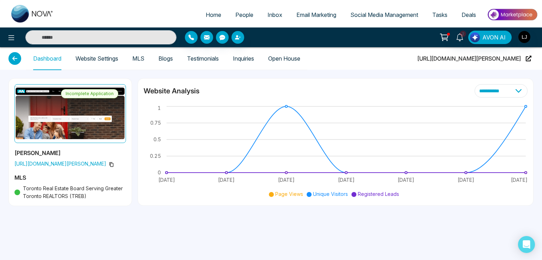
click at [109, 165] on icon at bounding box center [111, 164] width 5 height 5
